Goal: Task Accomplishment & Management: Use online tool/utility

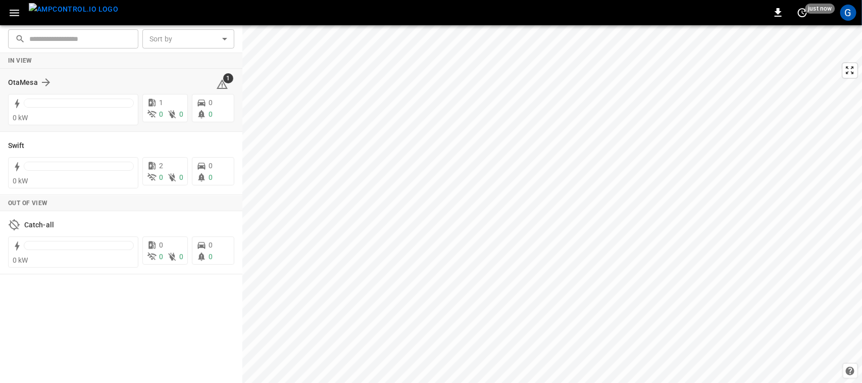
click at [23, 74] on div "OtaMesa 1" at bounding box center [121, 82] width 226 height 19
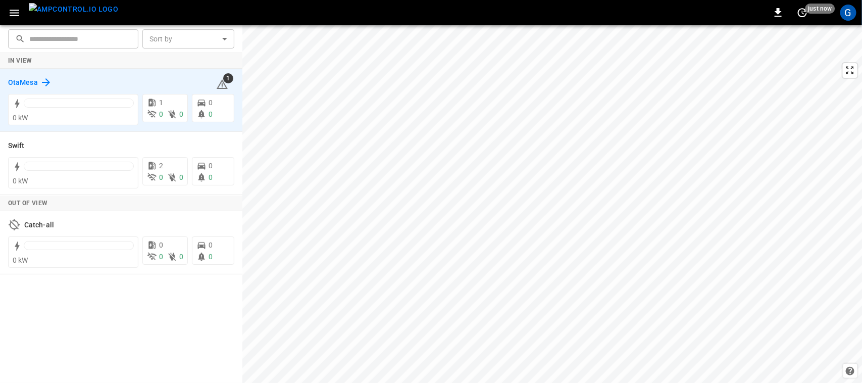
click at [47, 82] on div "See Energy Overview" at bounding box center [73, 83] width 56 height 8
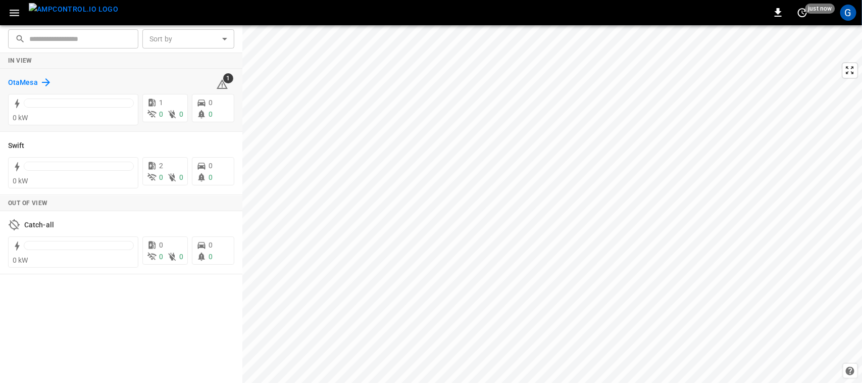
click at [22, 83] on h6 "OtaMesa" at bounding box center [23, 82] width 30 height 11
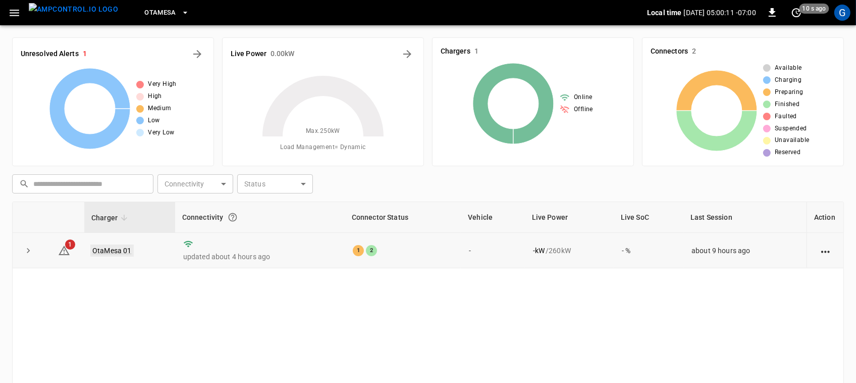
click at [120, 248] on link "OtaMesa 01" at bounding box center [111, 250] width 43 height 12
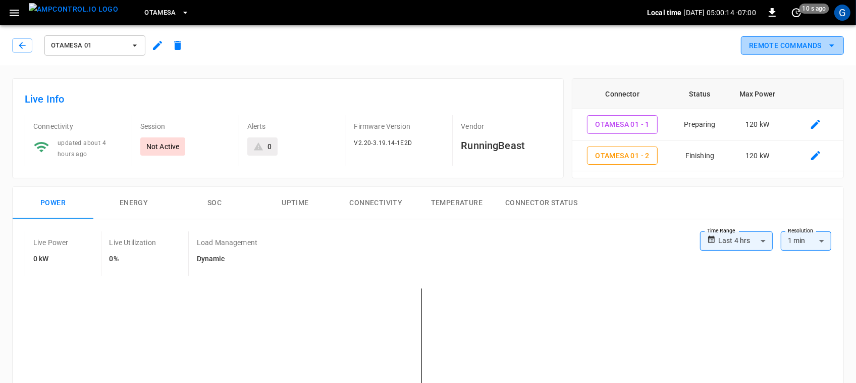
click at [813, 48] on button "Remote Commands" at bounding box center [792, 45] width 103 height 19
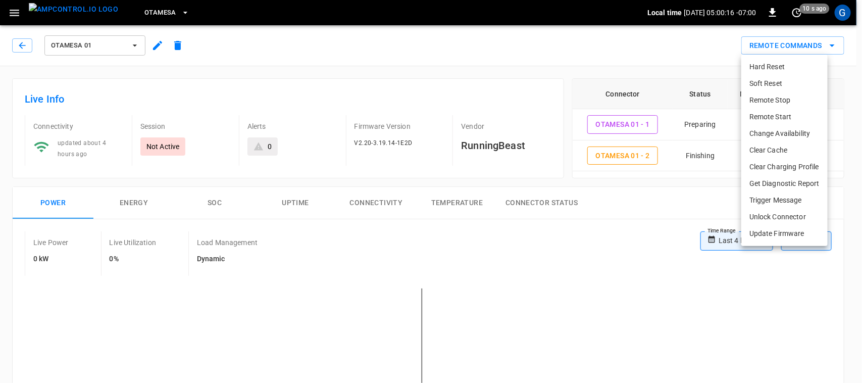
click at [802, 114] on li "Remote Start" at bounding box center [784, 117] width 86 height 17
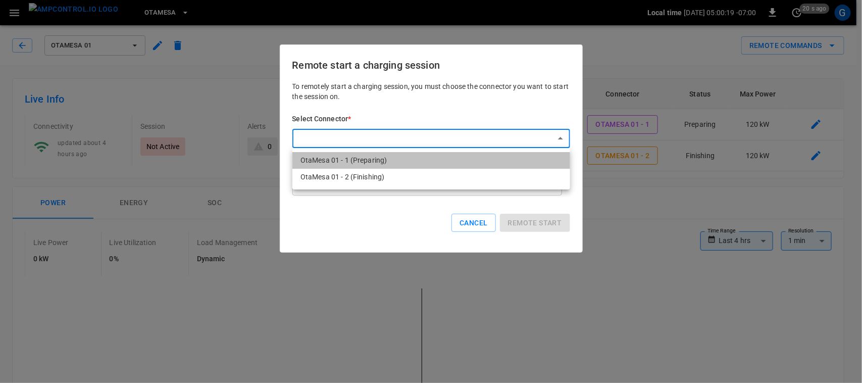
click at [426, 156] on li "OtaMesa 01 - 1 (Preparing)" at bounding box center [431, 160] width 278 height 17
type input "**********"
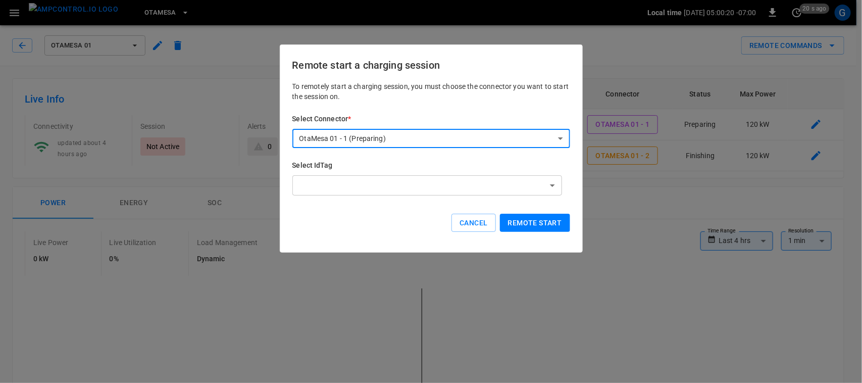
click at [558, 222] on button "Remote start" at bounding box center [535, 223] width 70 height 19
